Goal: Task Accomplishment & Management: Complete application form

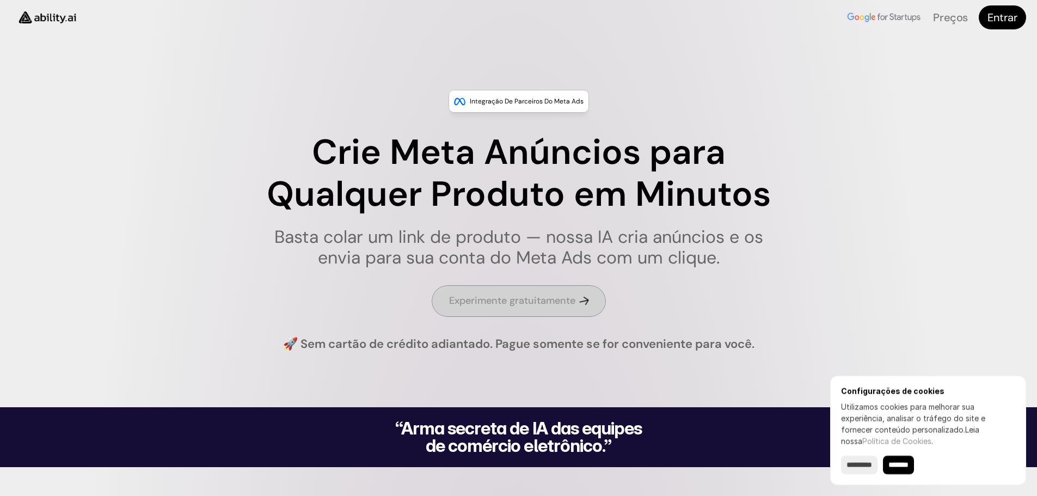
click at [547, 308] on link "Experimente gratuitamente" at bounding box center [519, 300] width 174 height 31
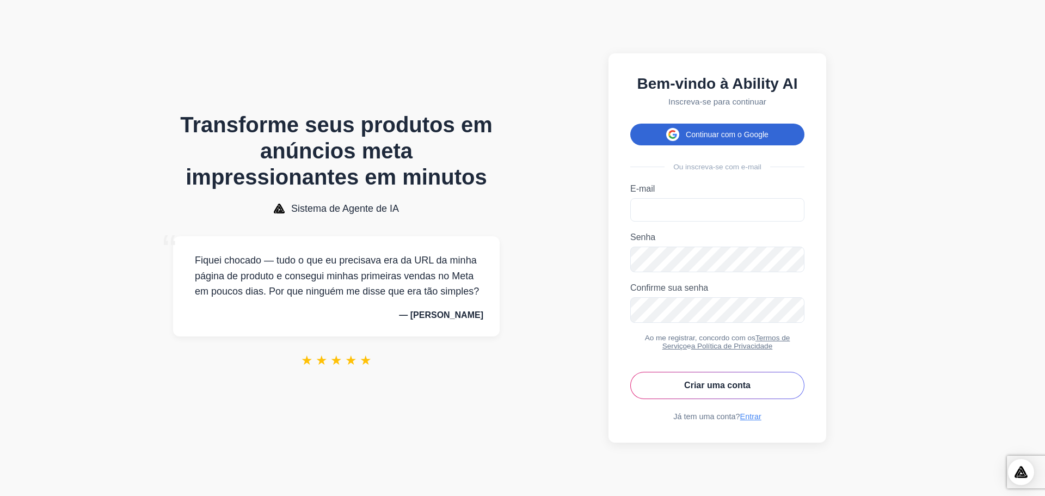
click at [733, 134] on button "Continuar com o Google" at bounding box center [717, 135] width 174 height 22
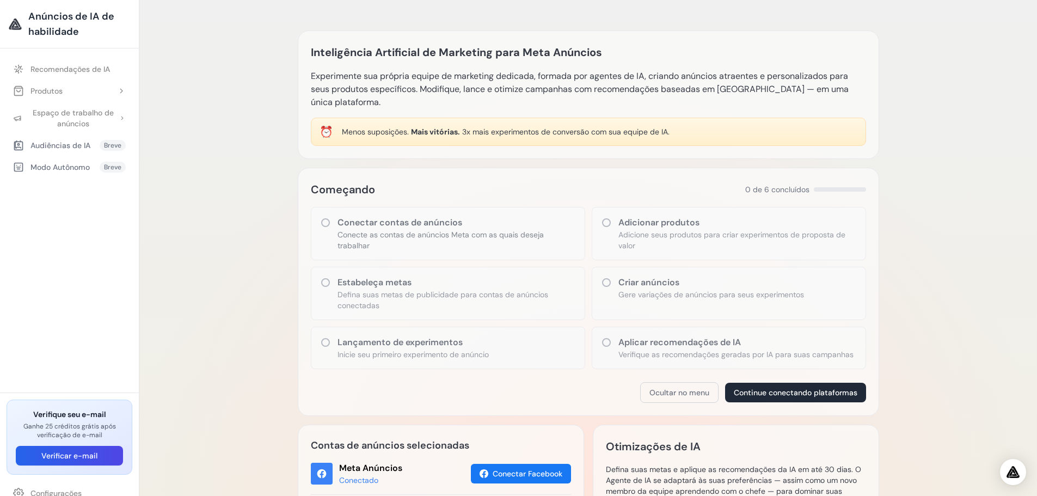
click at [54, 22] on font "Anúncios de IA de habilidade" at bounding box center [71, 24] width 86 height 28
click at [799, 388] on font "Continue conectando plataformas" at bounding box center [796, 393] width 124 height 10
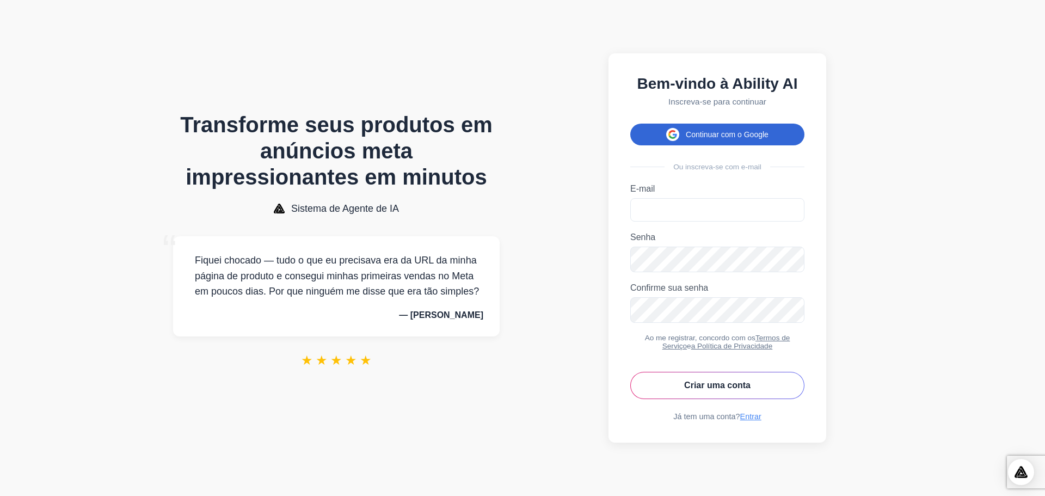
click at [749, 135] on button "Continuar com o Google" at bounding box center [717, 135] width 174 height 22
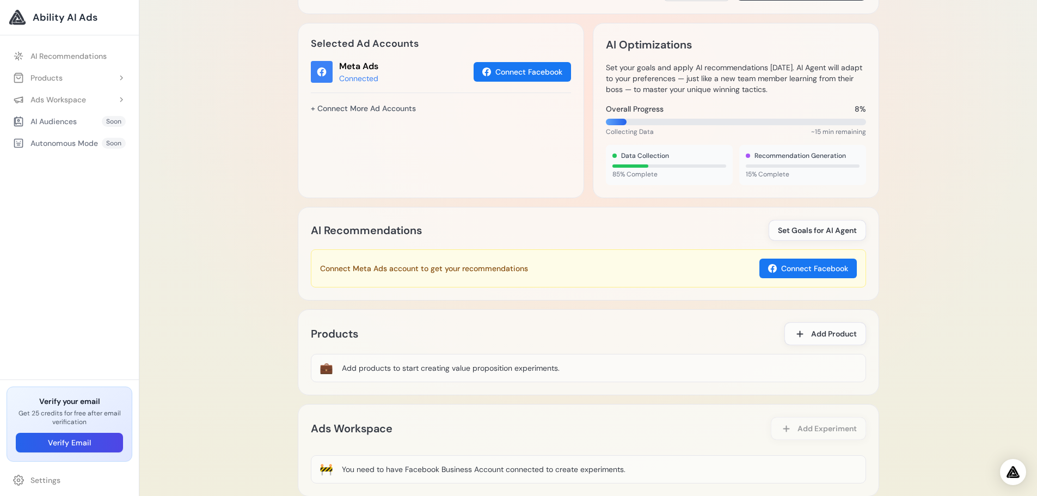
scroll to position [422, 0]
